Goal: Check status

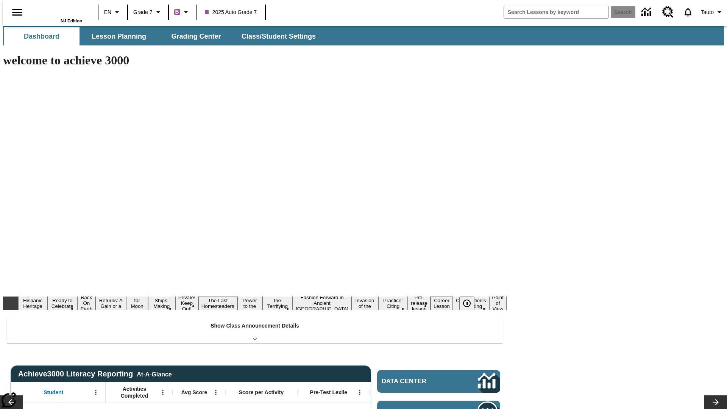
type input "-1"
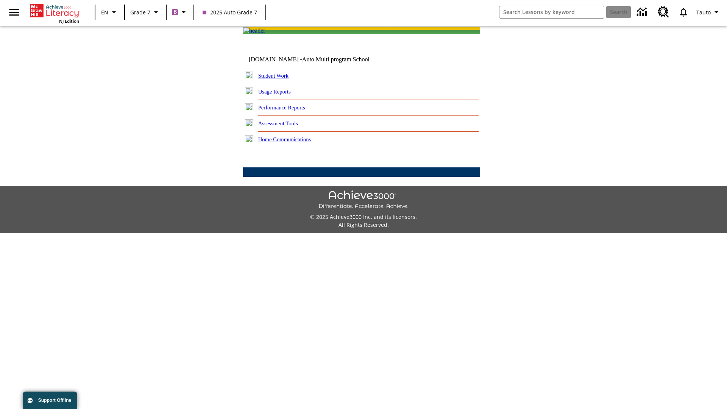
click at [290, 111] on link "Performance Reports" at bounding box center [281, 107] width 47 height 6
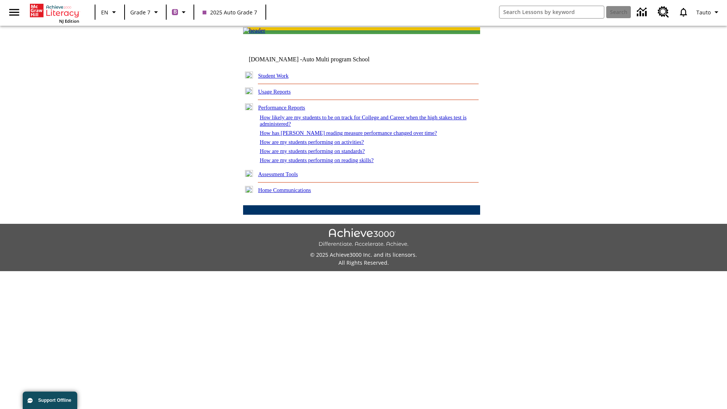
click at [319, 145] on link "How are my students performing on activities?" at bounding box center [312, 142] width 104 height 6
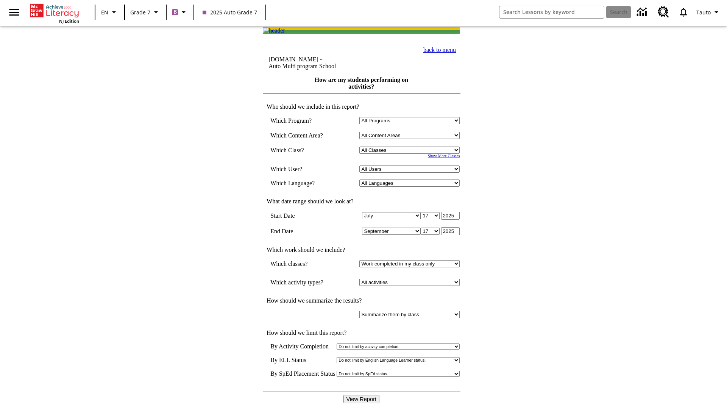
click at [362, 395] on input "View Report" at bounding box center [361, 399] width 36 height 8
select select "21437138"
select select "4"
click at [362, 395] on input "View Report" at bounding box center [361, 399] width 36 height 8
